Goal: Task Accomplishment & Management: Use online tool/utility

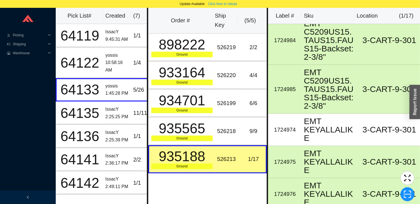
scroll to position [8, 0]
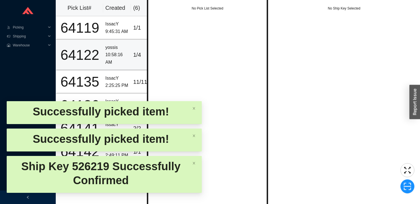
click at [123, 66] on td "yossis 10:58:16 AM" at bounding box center [117, 55] width 28 height 31
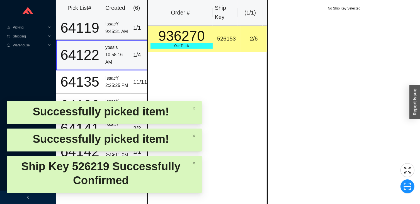
click at [114, 32] on div "9:45:31 AM" at bounding box center [116, 32] width 23 height 8
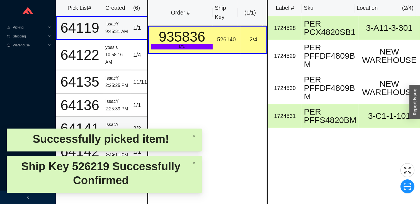
click at [127, 117] on td "IssacY 2:36:17 PM" at bounding box center [117, 128] width 28 height 23
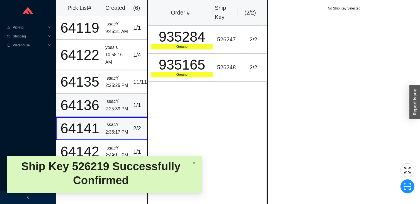
click at [130, 103] on td "IssacY 2:25:39 PM" at bounding box center [117, 104] width 28 height 23
